Goal: Navigation & Orientation: Find specific page/section

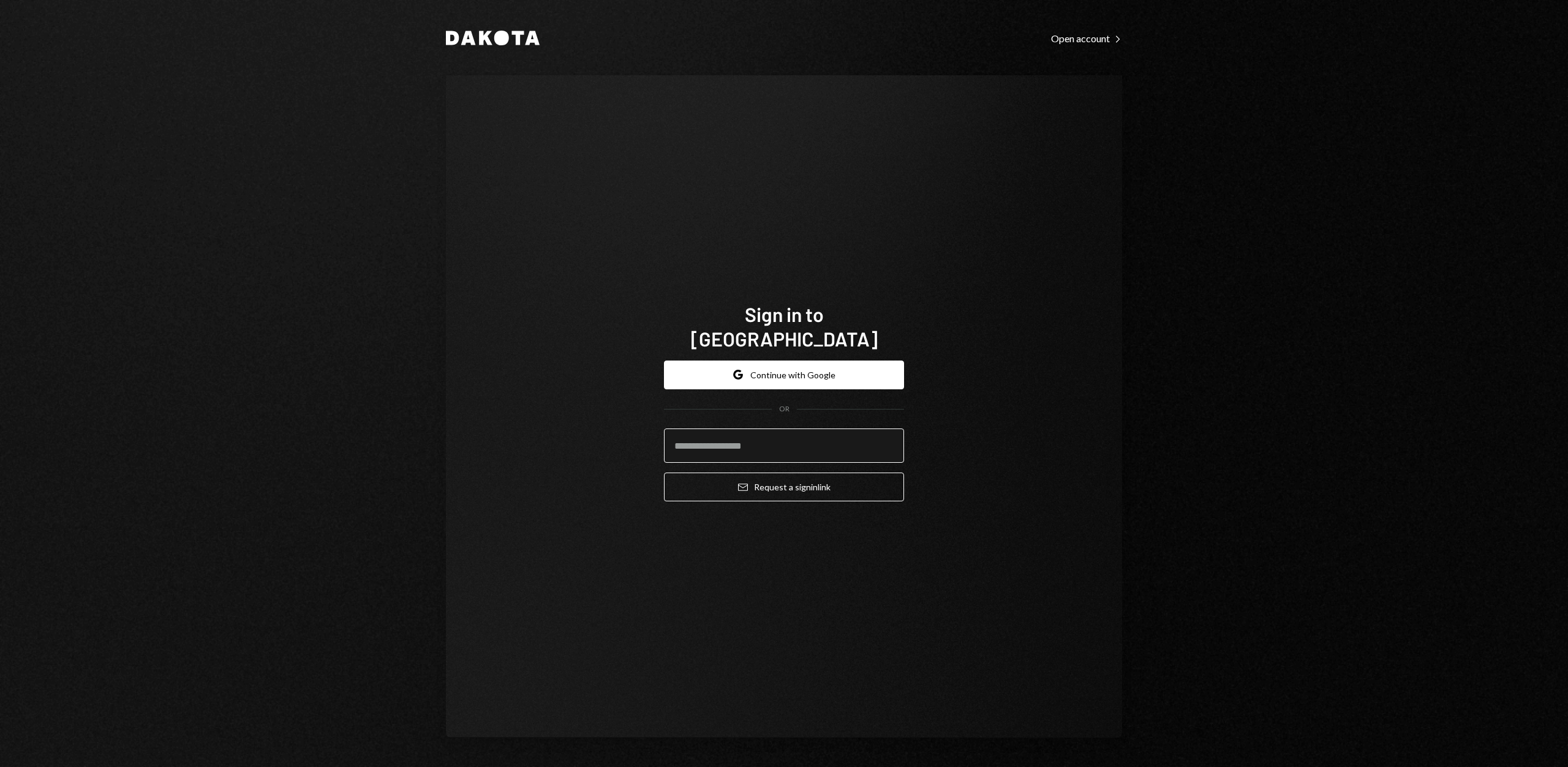
click at [717, 441] on input "email" at bounding box center [784, 446] width 240 height 34
type input "**********"
click at [771, 473] on button "Email Request a sign in link" at bounding box center [784, 487] width 240 height 29
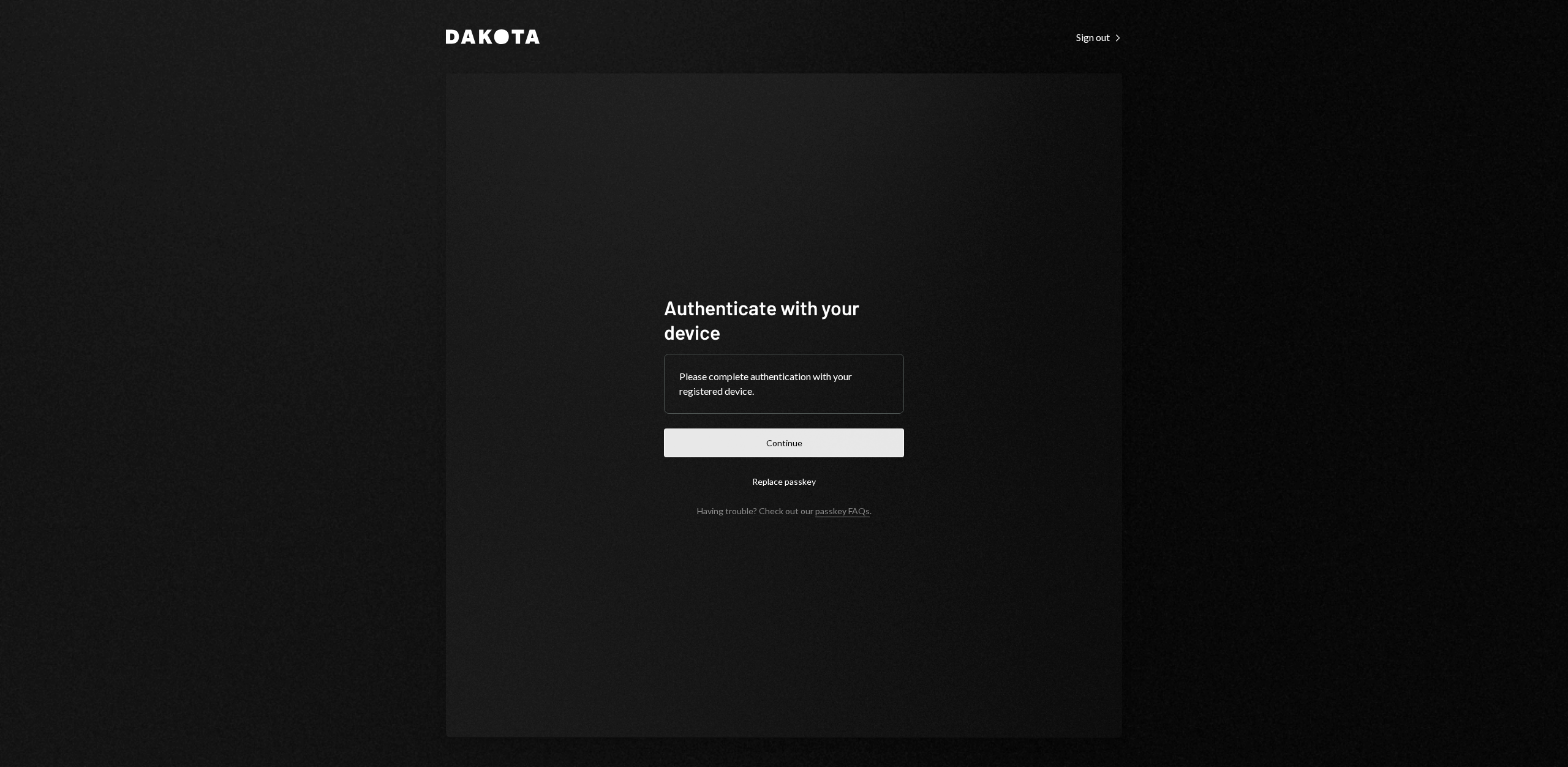
click at [756, 435] on button "Continue" at bounding box center [784, 443] width 240 height 29
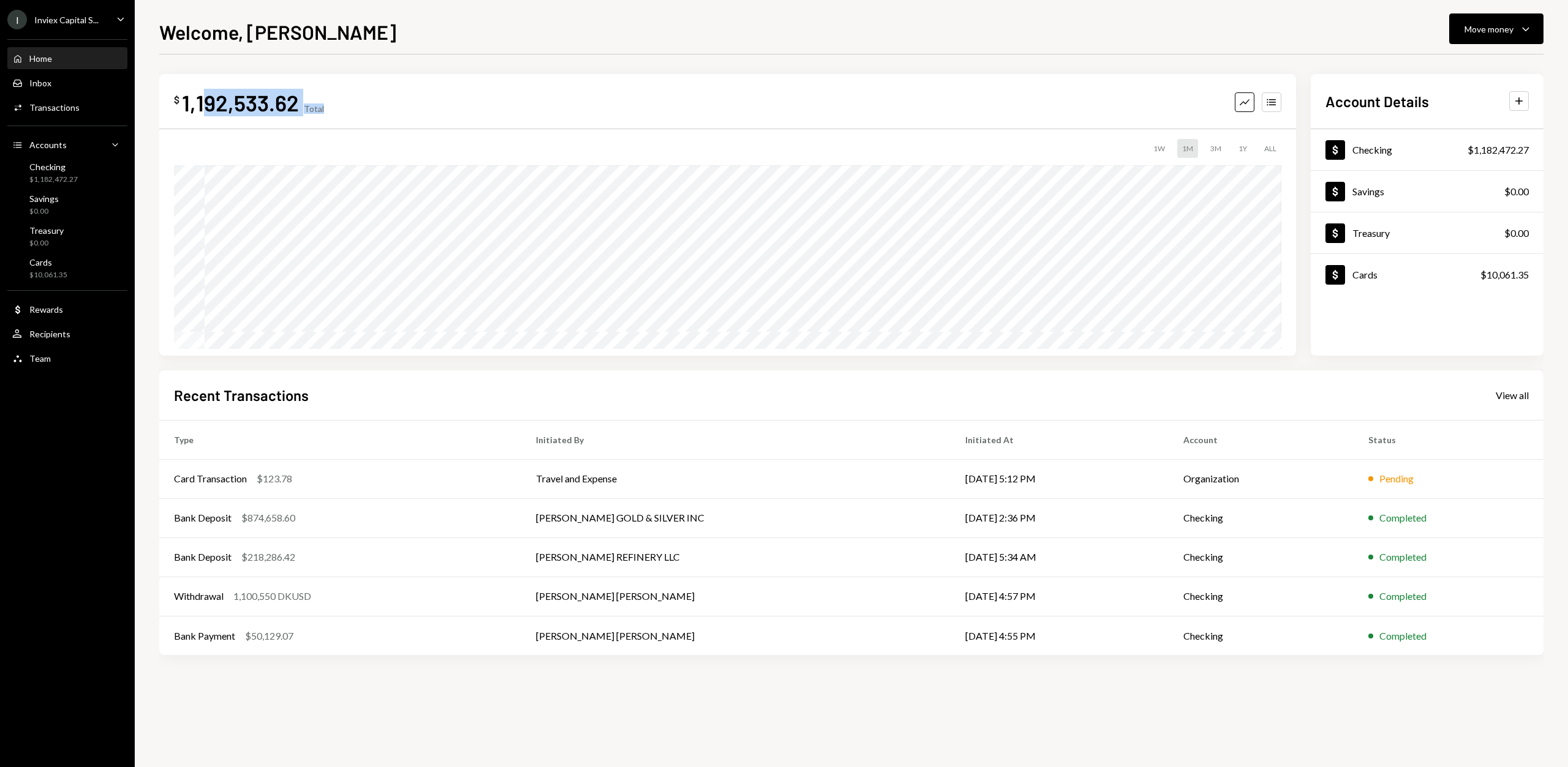
drag, startPoint x: 206, startPoint y: 100, endPoint x: 324, endPoint y: 93, distance: 118.2
click at [324, 93] on div "$ 1,192,533.62 Total Graph Accounts" at bounding box center [727, 103] width 1107 height 27
click at [391, 93] on div "$ 1,192,533.62 Total Graph Accounts" at bounding box center [727, 103] width 1107 height 27
click at [53, 115] on div "Activities Transactions" at bounding box center [67, 108] width 110 height 21
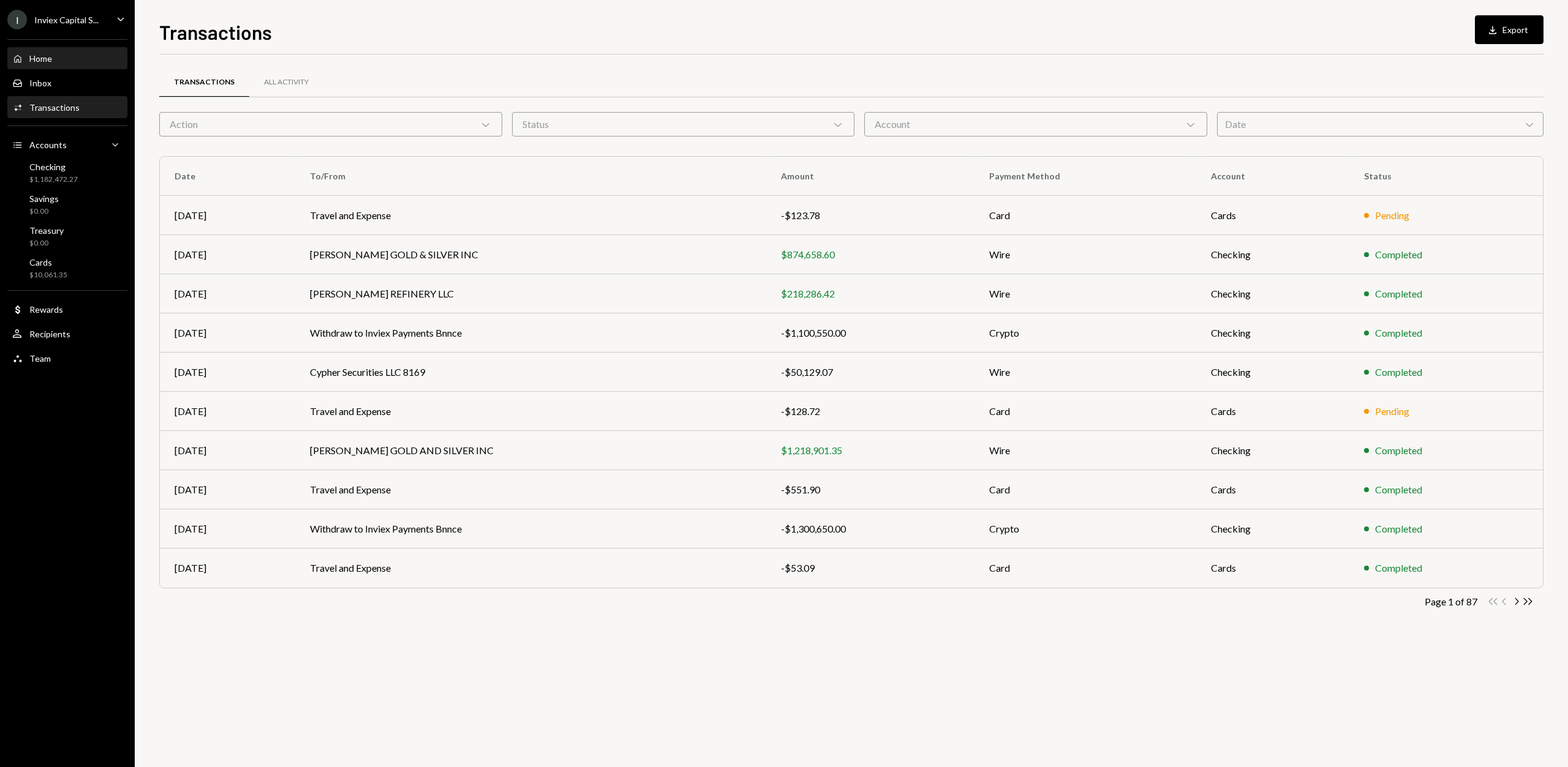
click at [44, 61] on div "Home" at bounding box center [40, 58] width 22 height 10
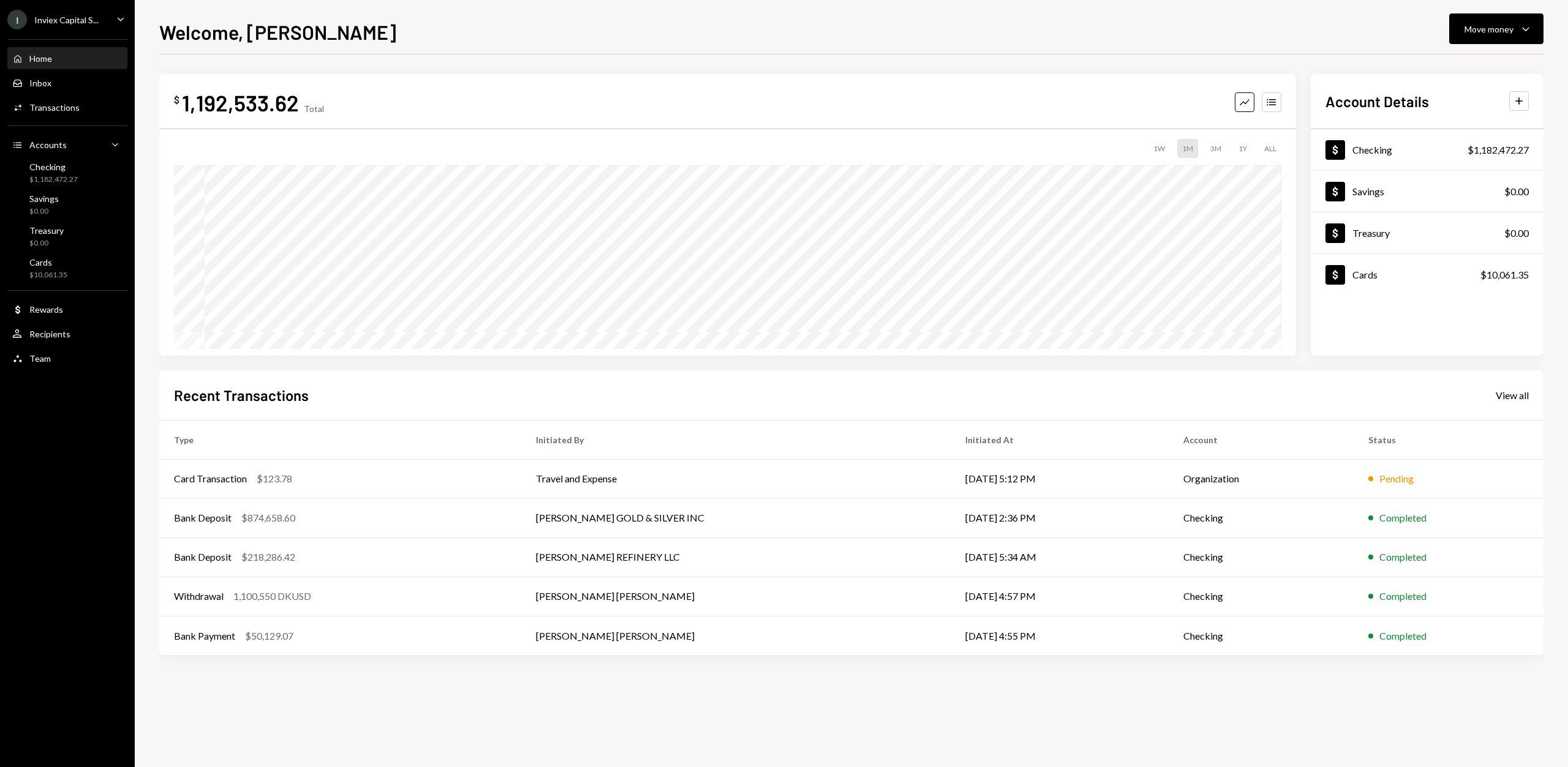
click at [341, 112] on div "$ 1,192,533.62 Total Graph Accounts" at bounding box center [727, 103] width 1107 height 27
